Goal: Transaction & Acquisition: Purchase product/service

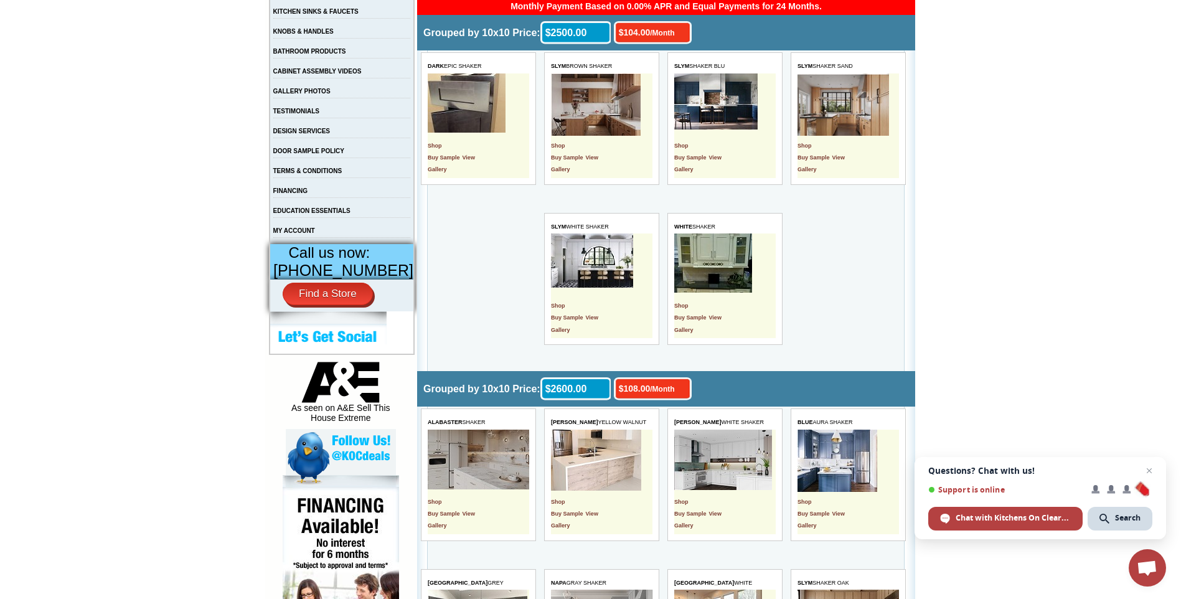
scroll to position [374, 0]
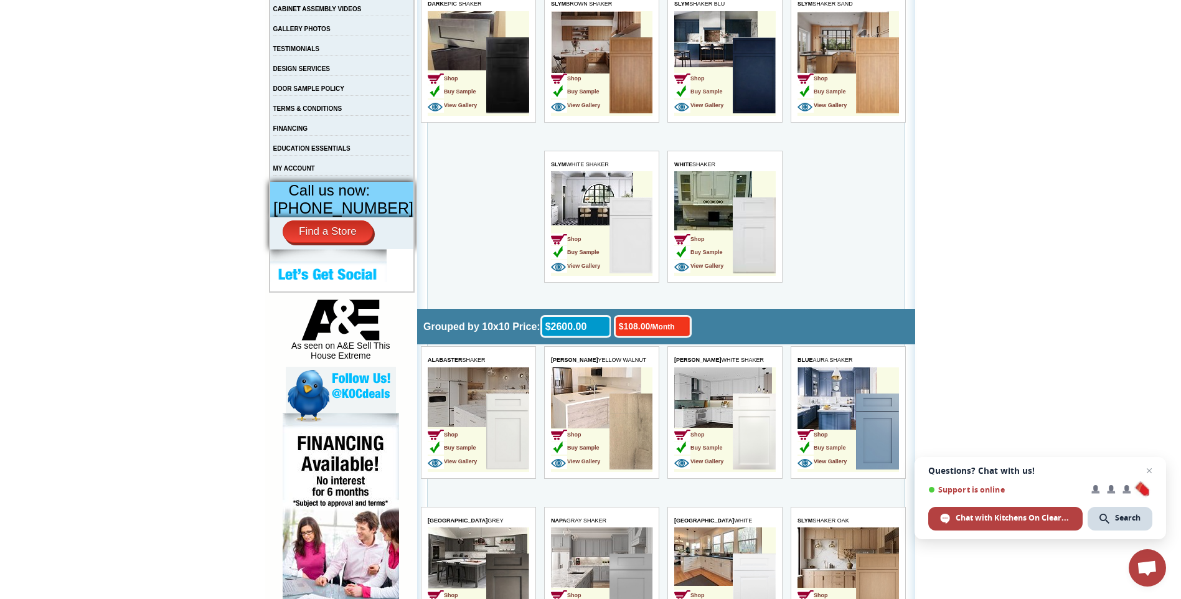
click at [605, 242] on td "Shop Buy Sample View Gallery" at bounding box center [580, 236] width 59 height 78
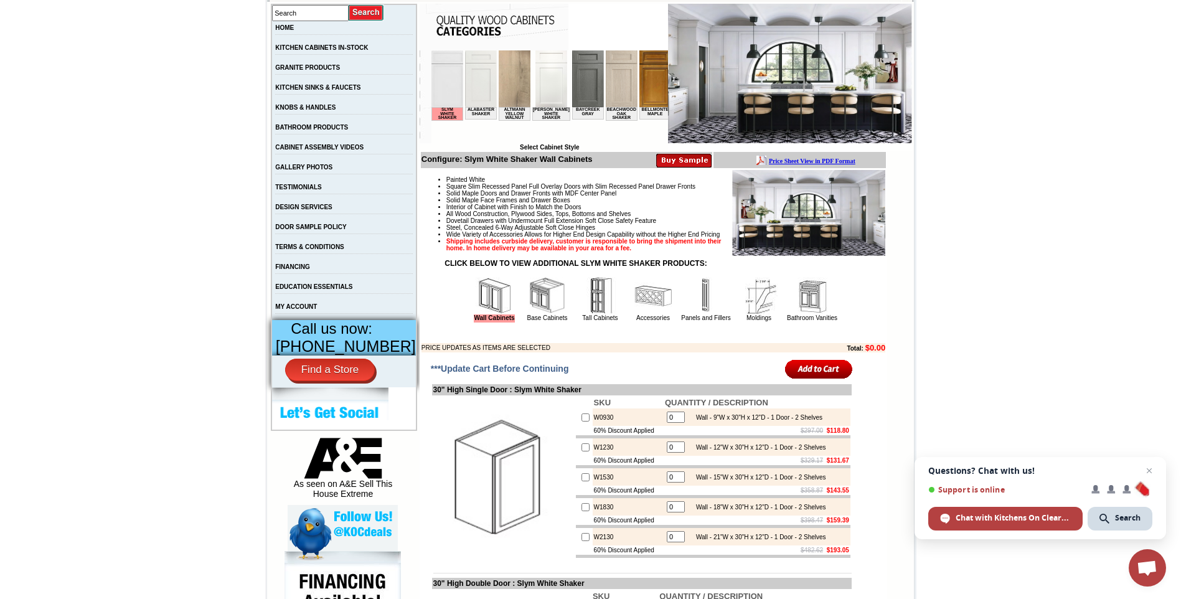
scroll to position [311, 0]
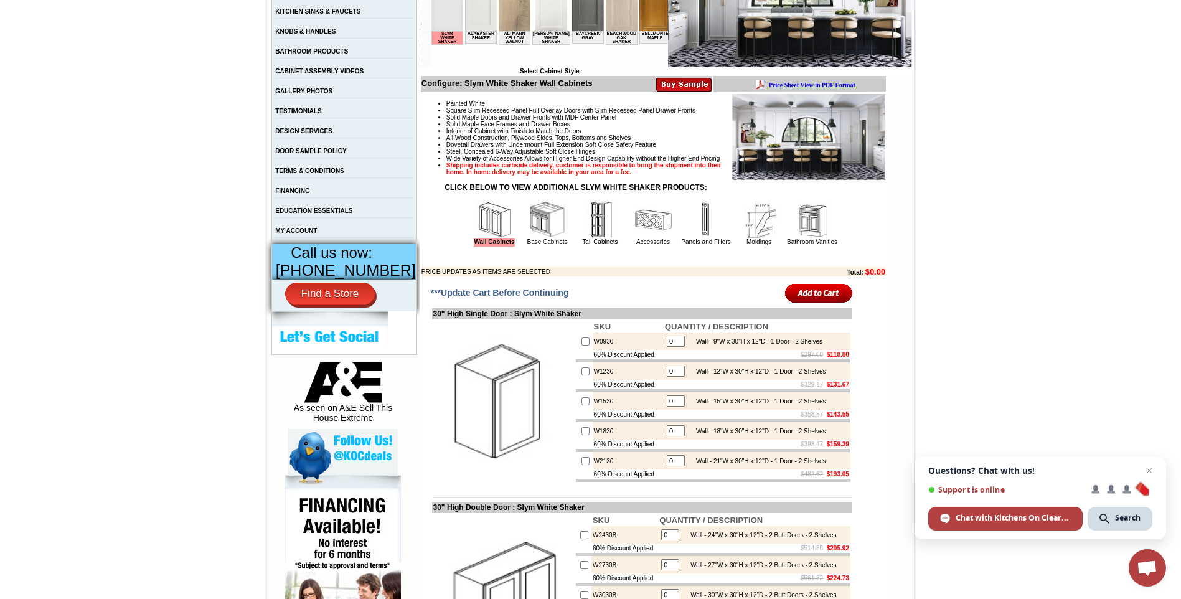
click at [529, 239] on img at bounding box center [547, 219] width 37 height 37
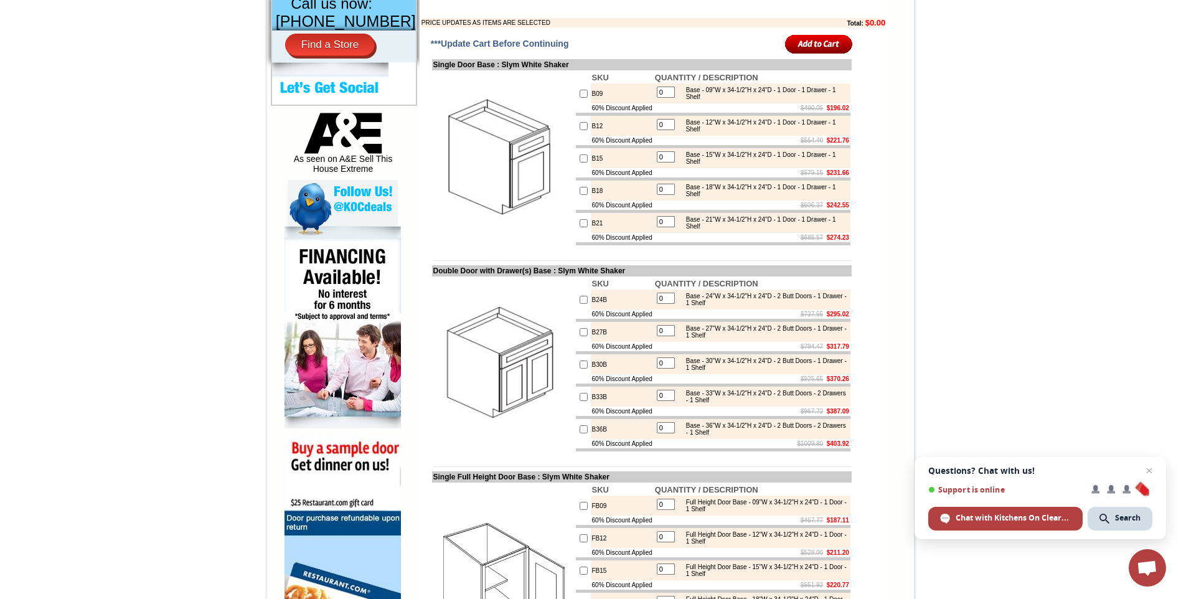
scroll to position [623, 0]
